Goal: Transaction & Acquisition: Purchase product/service

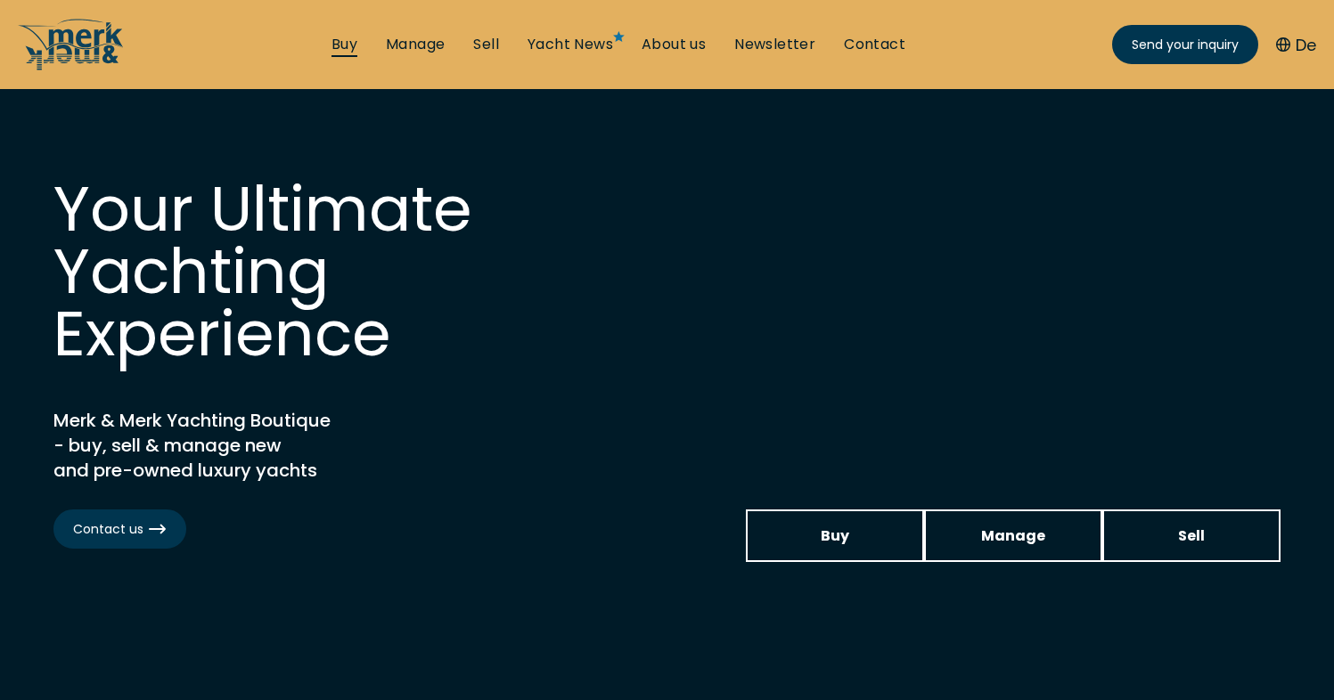
click at [347, 45] on link "Buy" at bounding box center [344, 45] width 26 height 20
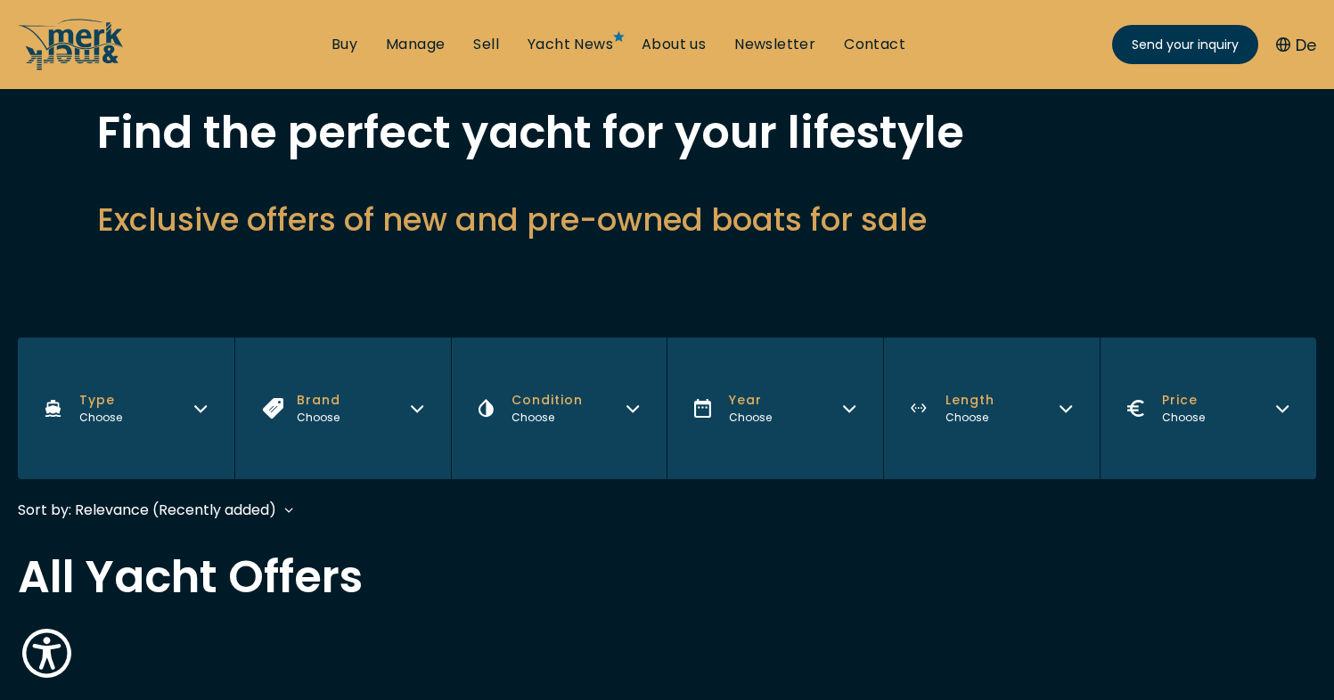
scroll to position [299, 0]
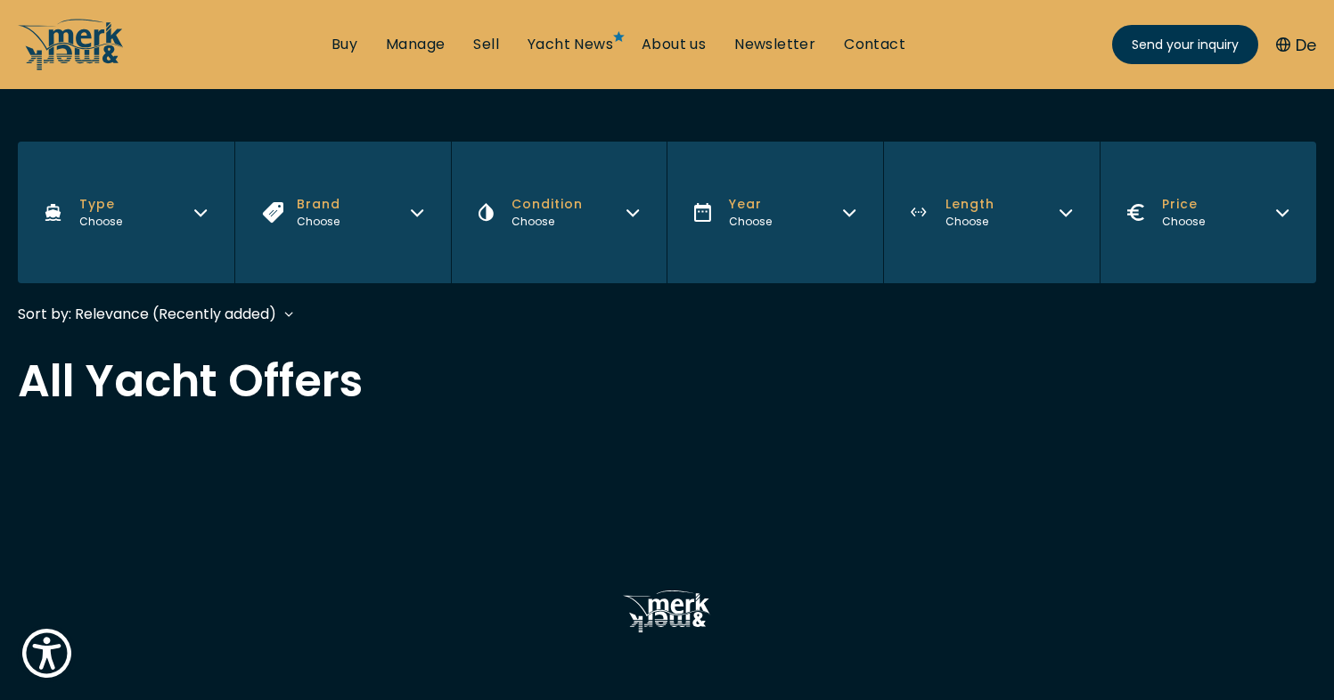
click at [197, 198] on button "Type Choose" at bounding box center [126, 213] width 216 height 142
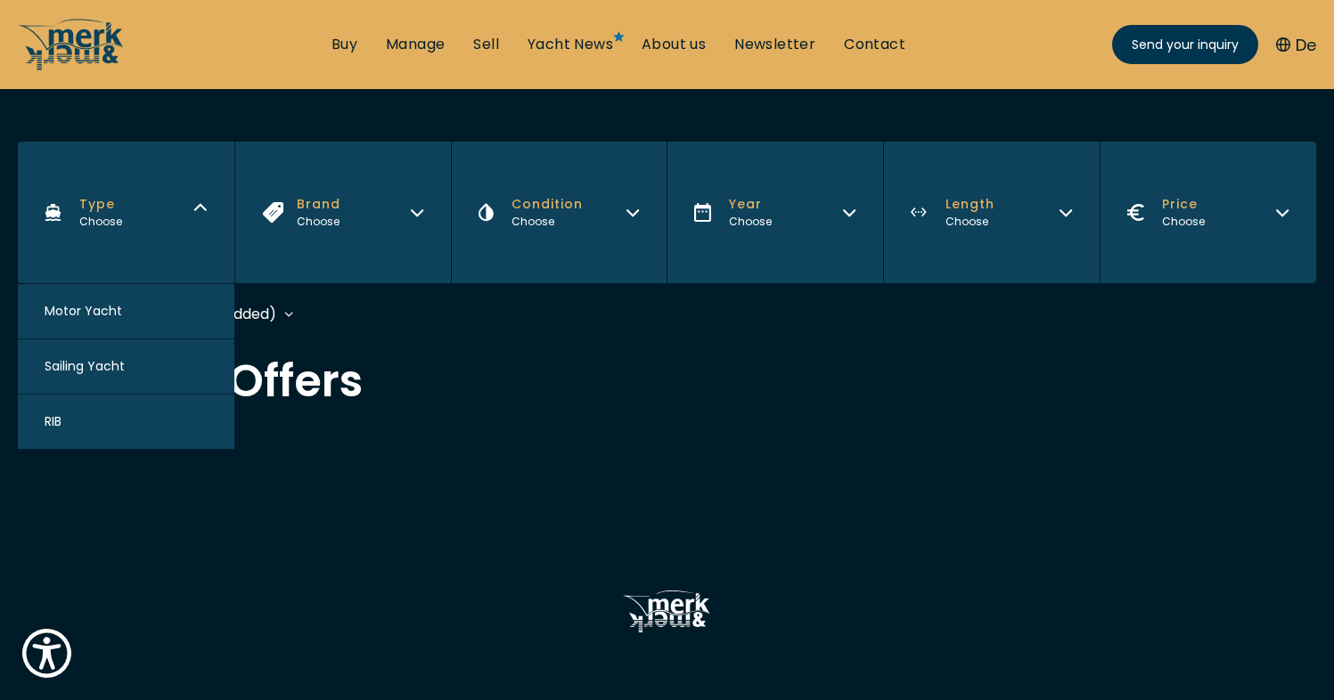
click at [197, 198] on button "Type Choose" at bounding box center [126, 213] width 216 height 142
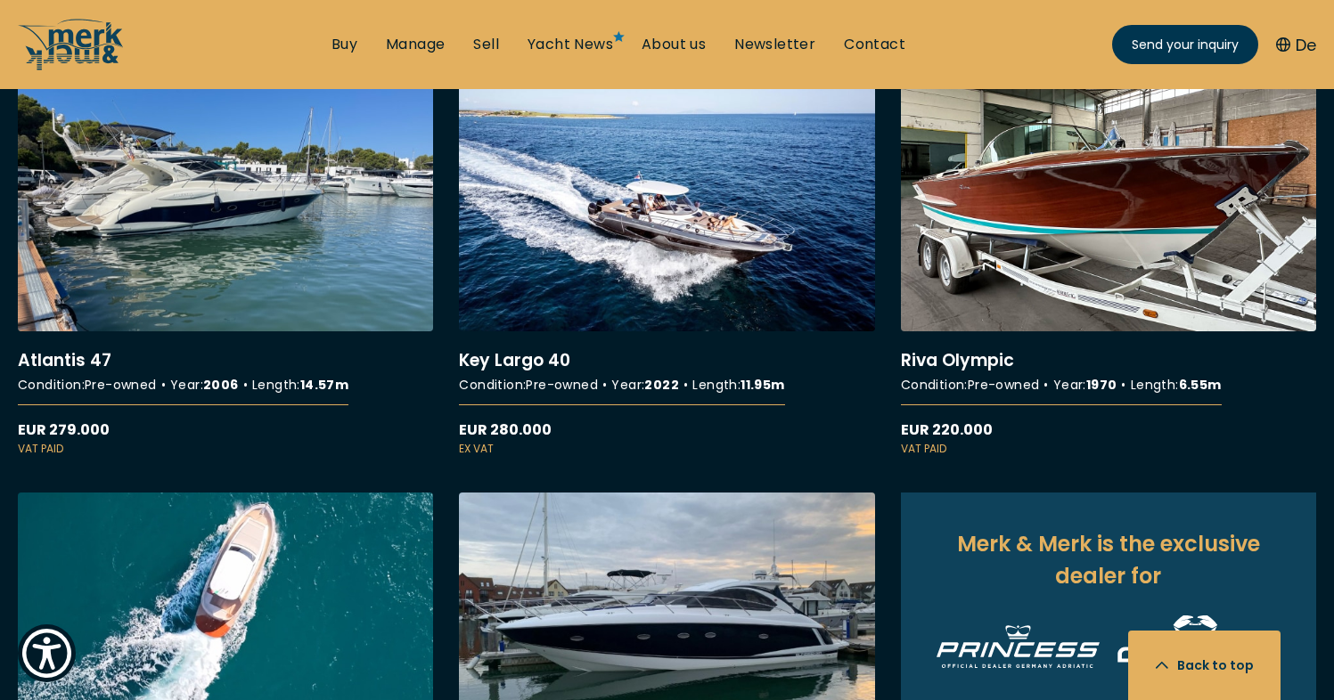
scroll to position [1610, 0]
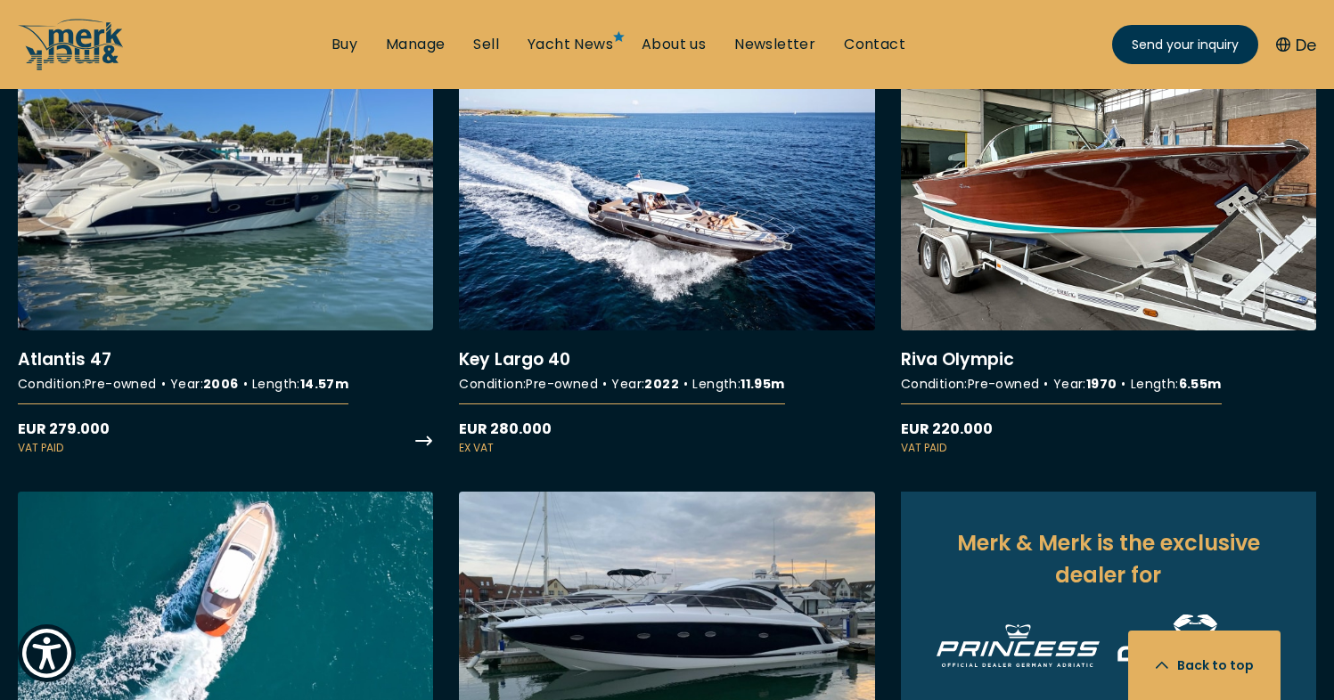
click at [258, 263] on link "More details about Atlantis 47" at bounding box center [225, 271] width 415 height 372
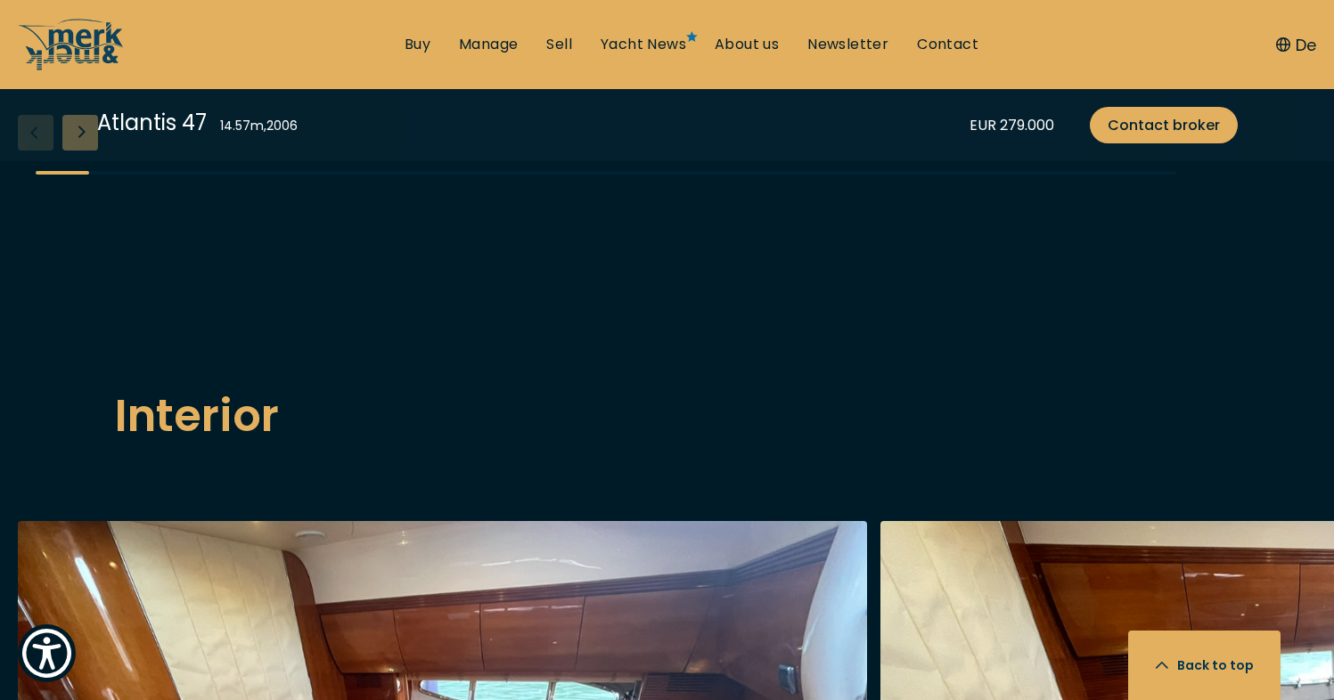
scroll to position [2285, 0]
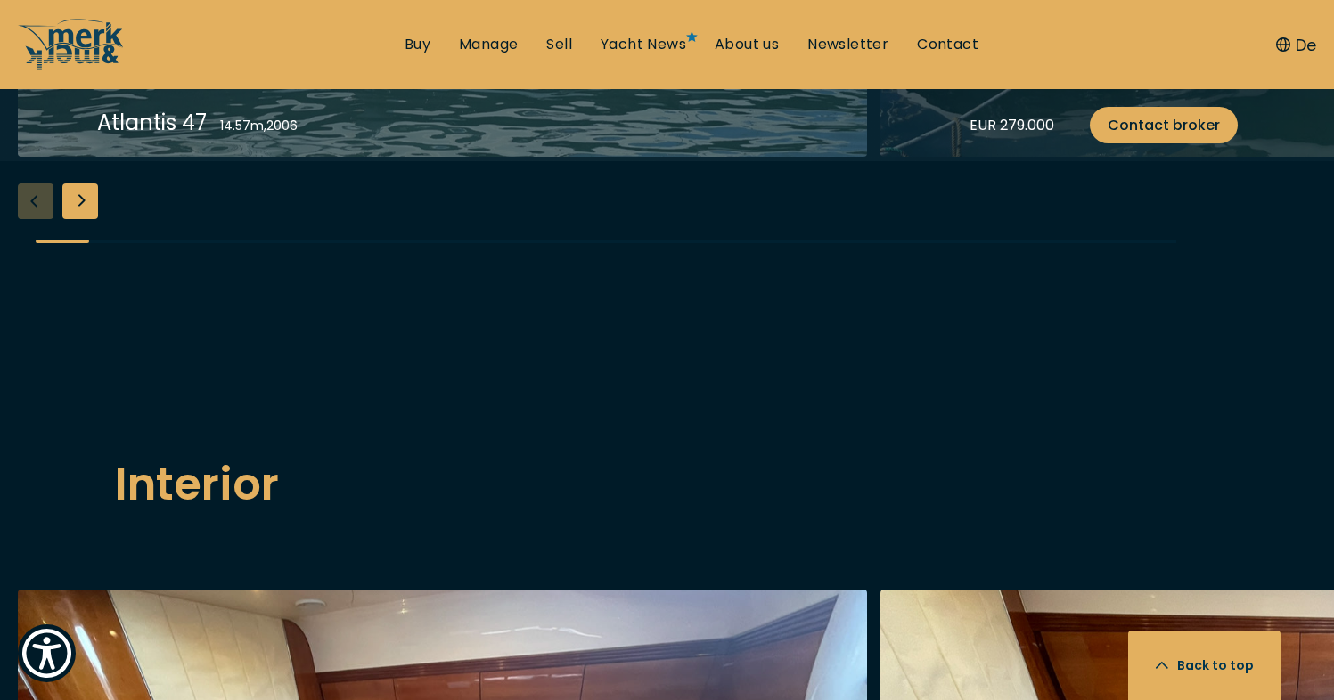
click at [90, 219] on div "Next slide" at bounding box center [80, 202] width 36 height 36
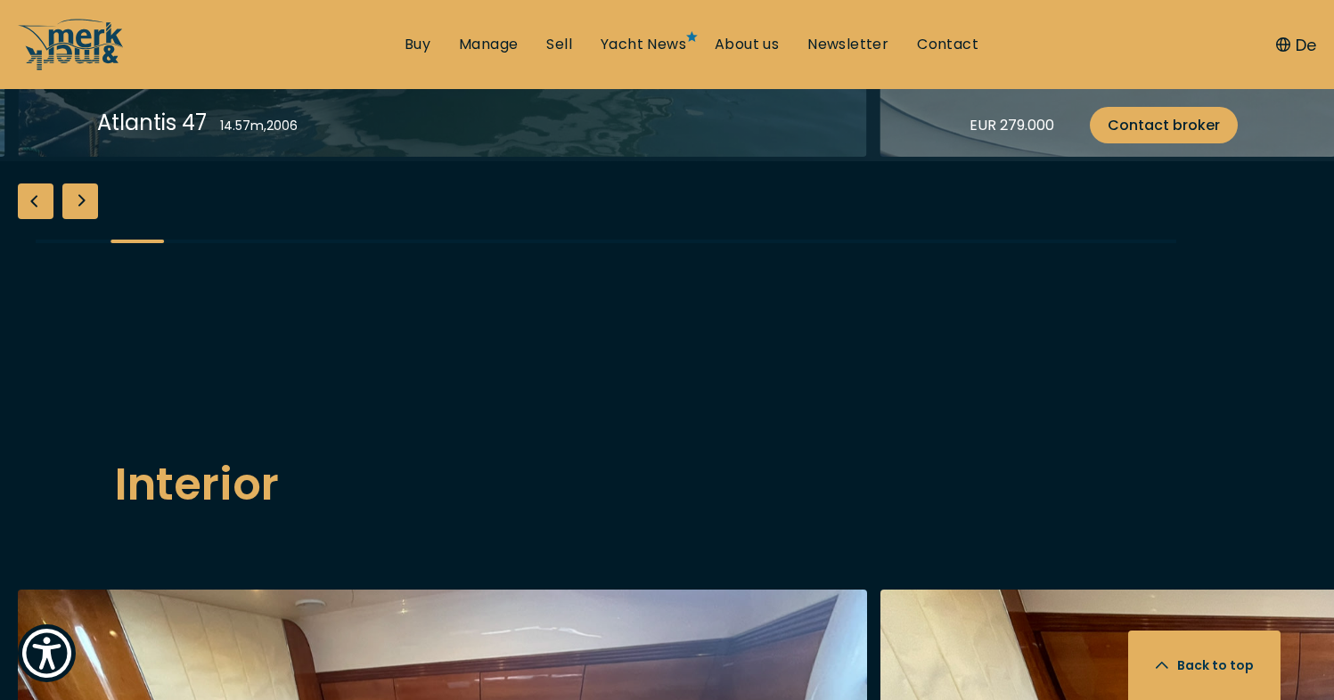
click at [90, 219] on div "Next slide" at bounding box center [80, 202] width 36 height 36
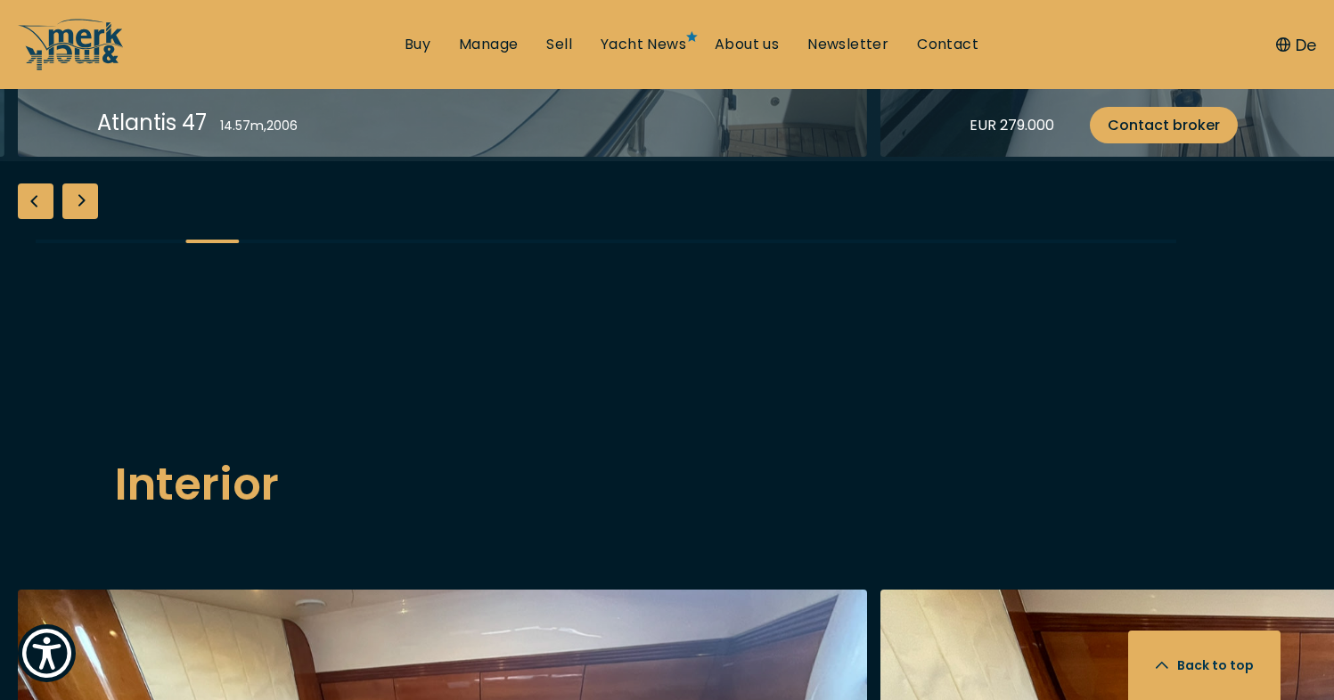
click at [90, 219] on div "Next slide" at bounding box center [80, 202] width 36 height 36
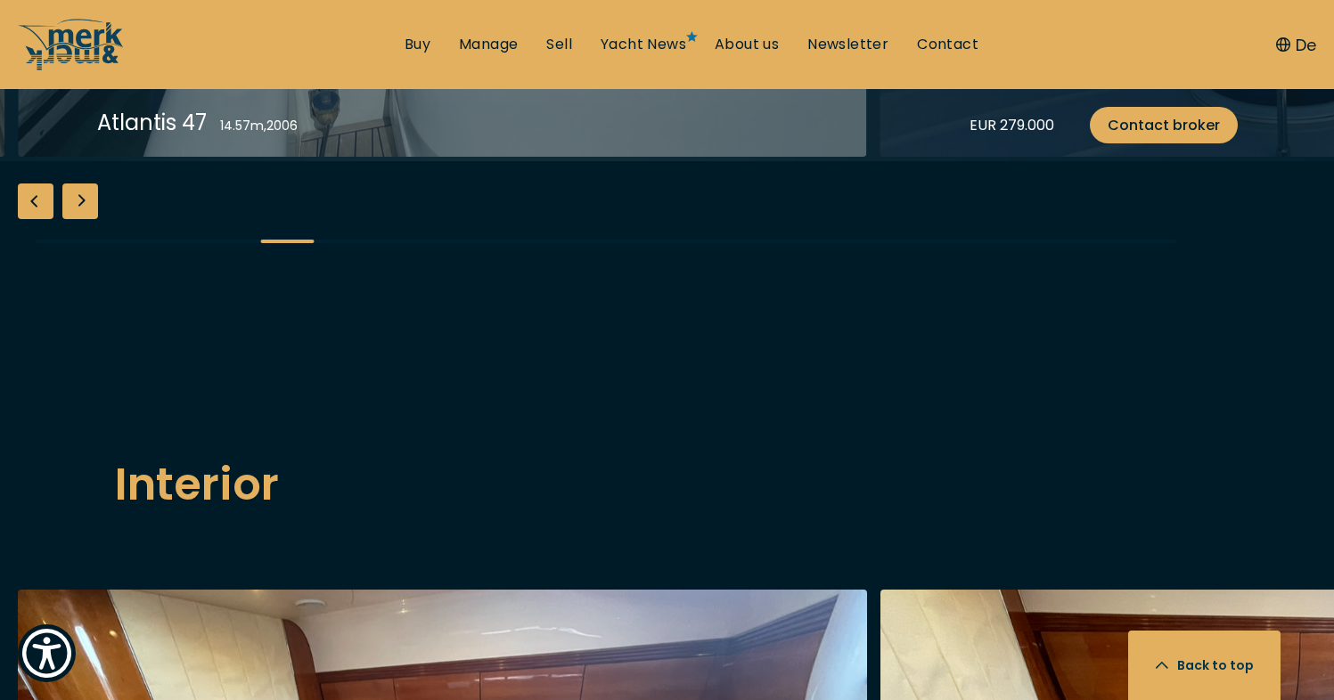
click at [90, 219] on div "Next slide" at bounding box center [80, 202] width 36 height 36
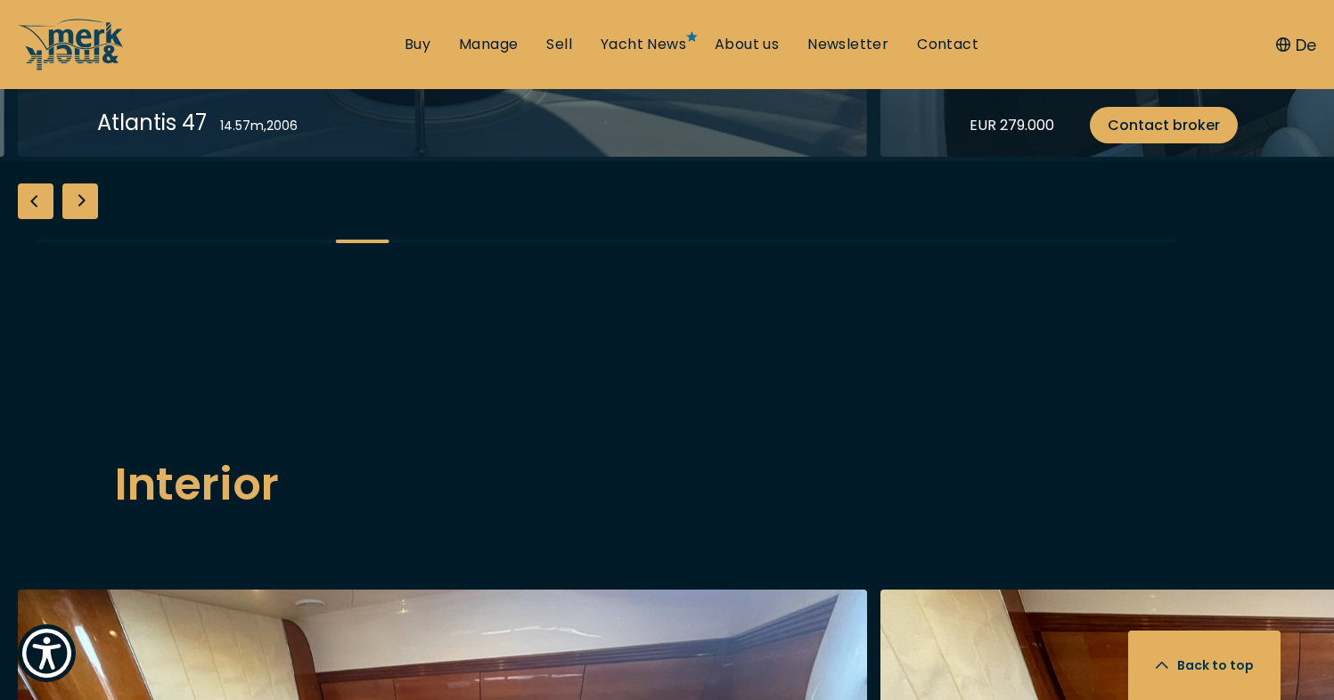
click at [90, 219] on div "Next slide" at bounding box center [80, 202] width 36 height 36
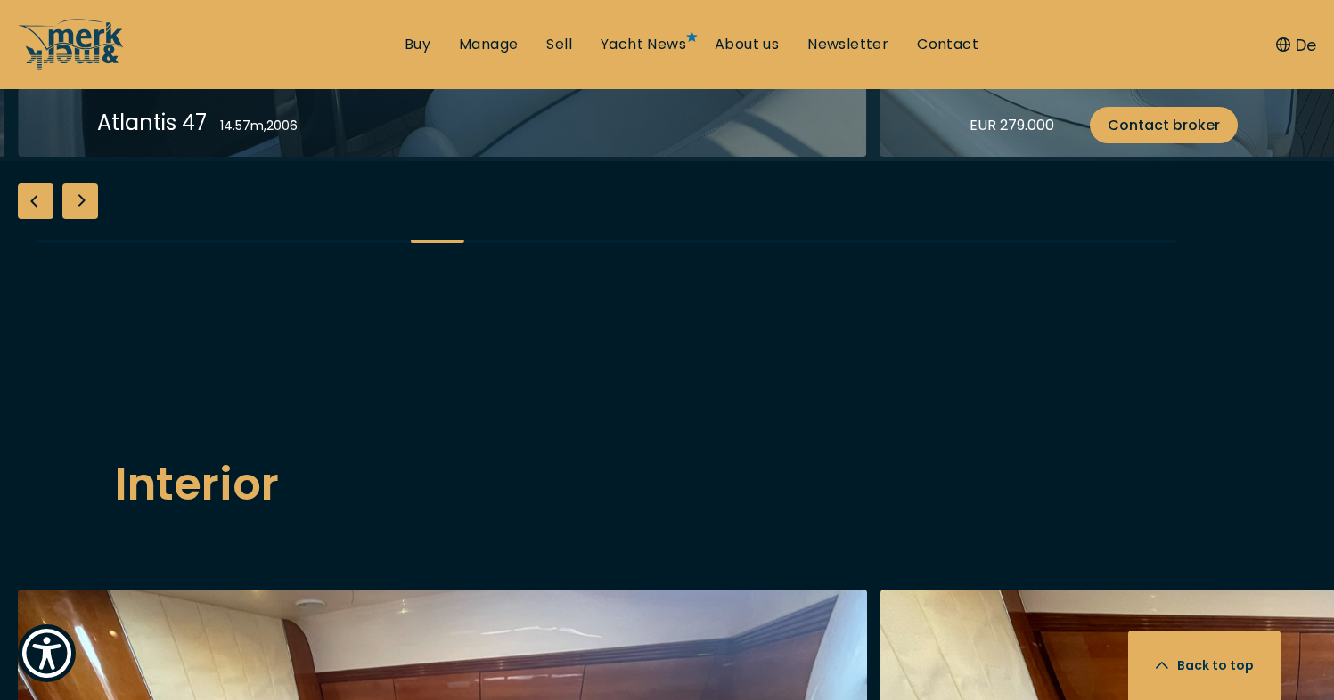
click at [90, 219] on div "Next slide" at bounding box center [80, 202] width 36 height 36
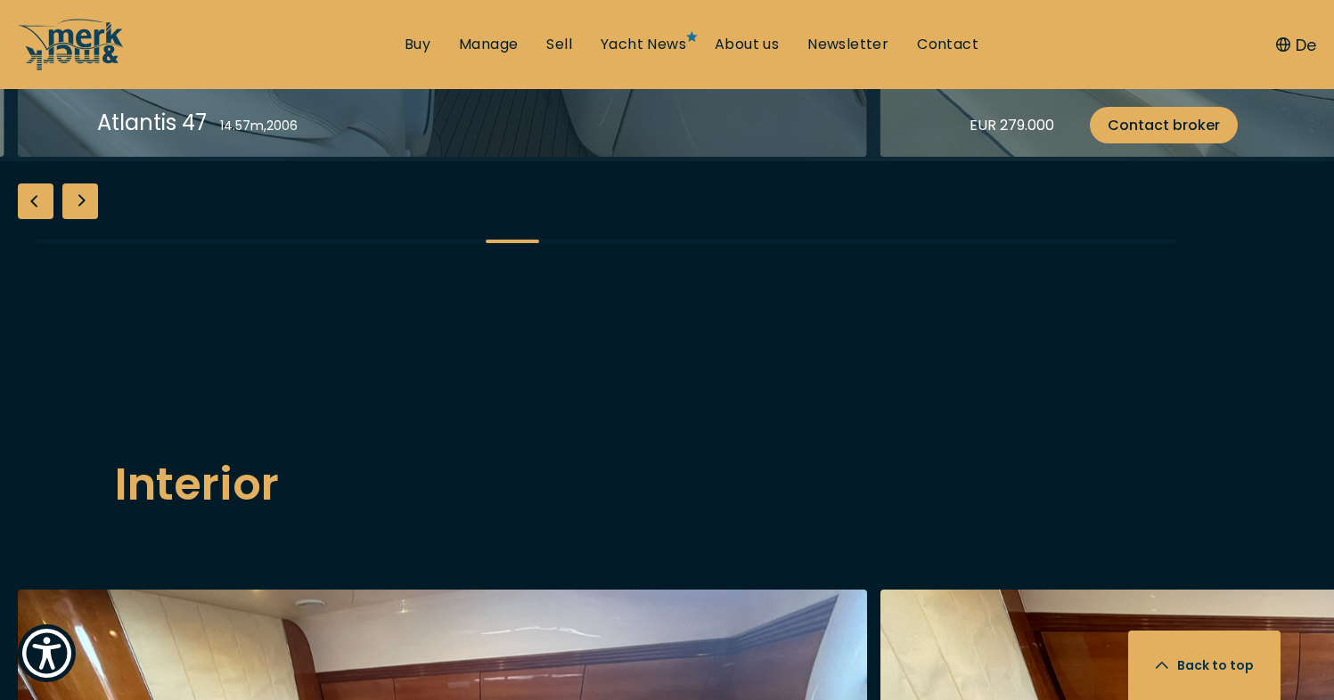
click at [35, 219] on div "Previous slide" at bounding box center [36, 202] width 36 height 36
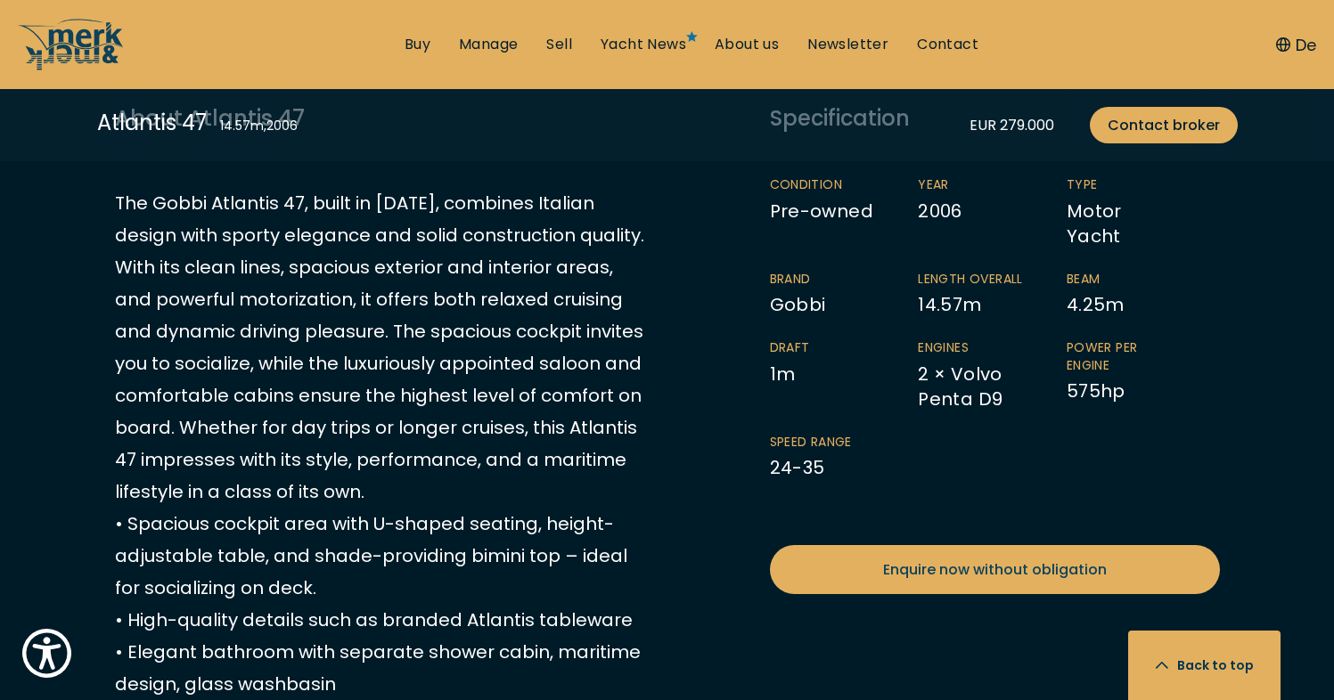
scroll to position [105, 0]
